Goal: Task Accomplishment & Management: Use online tool/utility

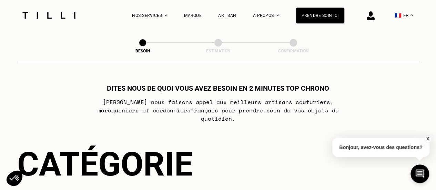
scroll to position [120, 0]
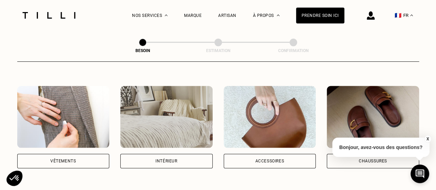
click at [250, 154] on div "Accessoires" at bounding box center [270, 161] width 92 height 14
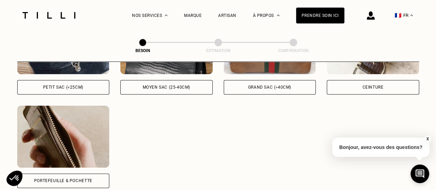
scroll to position [381, 0]
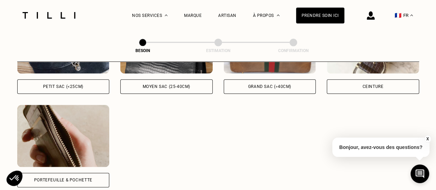
click at [79, 178] on div "Portefeuille & Pochette" at bounding box center [63, 180] width 58 height 4
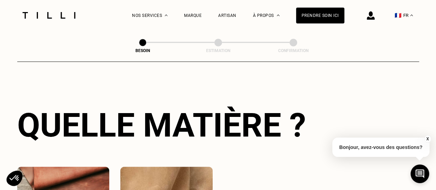
scroll to position [599, 0]
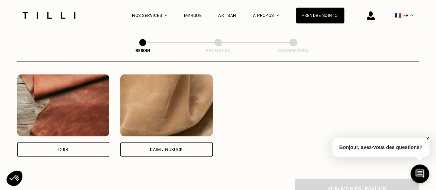
click at [57, 142] on div "Cuir" at bounding box center [63, 149] width 92 height 14
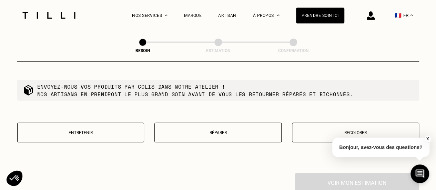
scroll to position [782, 0]
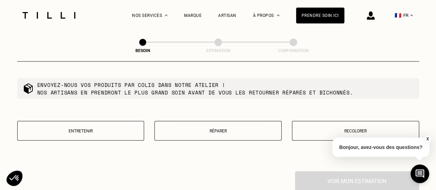
click at [117, 129] on p "Entretenir" at bounding box center [81, 131] width 120 height 5
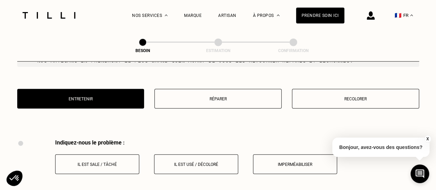
click at [216, 97] on p "Réparer" at bounding box center [218, 99] width 120 height 5
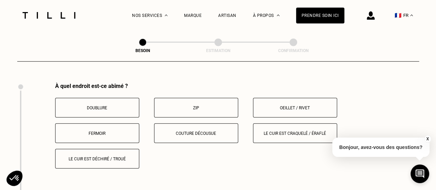
scroll to position [871, 0]
click at [107, 148] on button "Le cuir est déchiré / troué" at bounding box center [97, 158] width 84 height 20
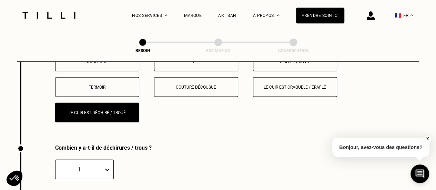
scroll to position [917, 0]
click at [296, 85] on p "Le cuir est craquelé / éraflé" at bounding box center [295, 87] width 77 height 5
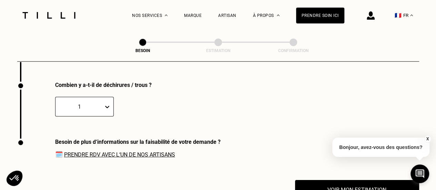
scroll to position [914, 0]
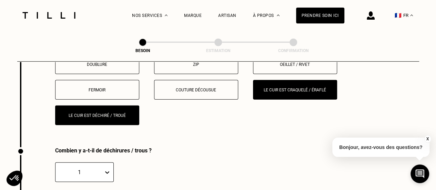
click at [90, 113] on p "Le cuir est déchiré / troué" at bounding box center [97, 115] width 77 height 5
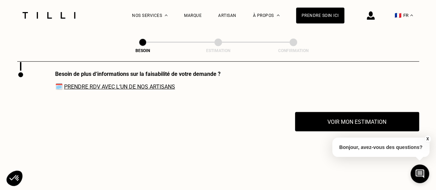
scroll to position [991, 0]
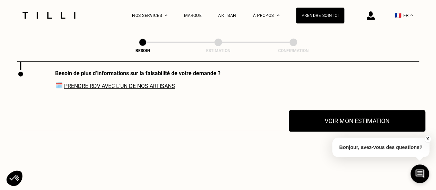
click at [318, 121] on button "Voir mon estimation" at bounding box center [357, 120] width 136 height 21
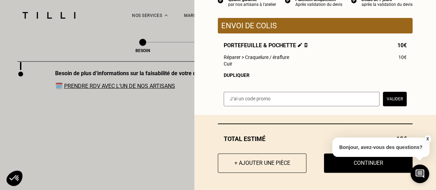
scroll to position [0, 0]
